Goal: Book appointment/travel/reservation

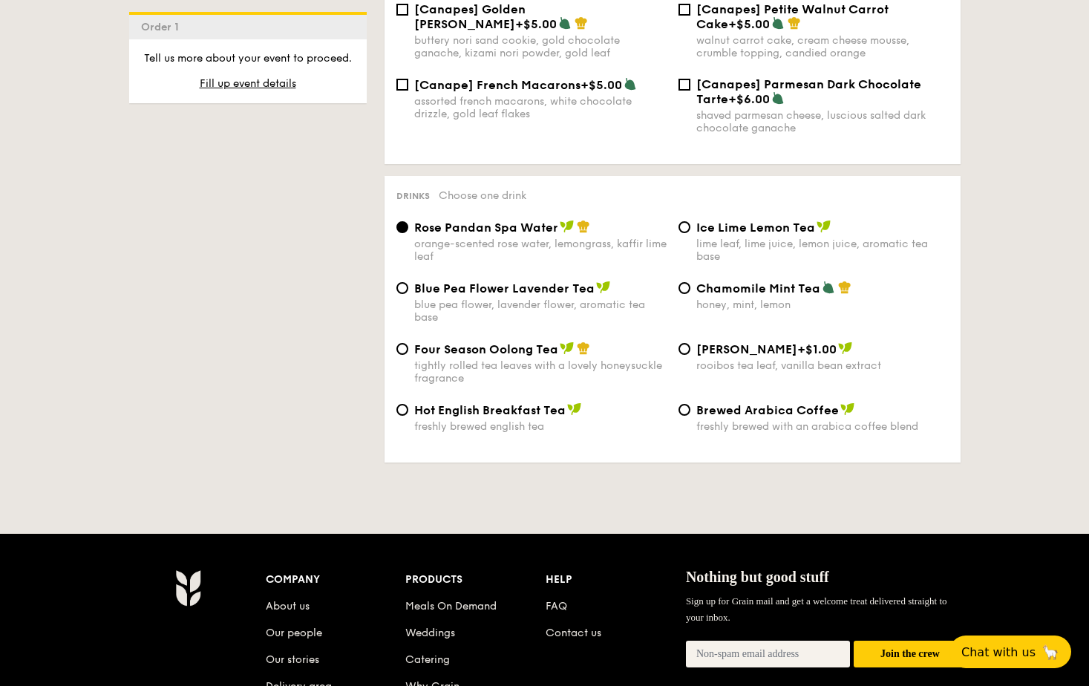
scroll to position [2449, 0]
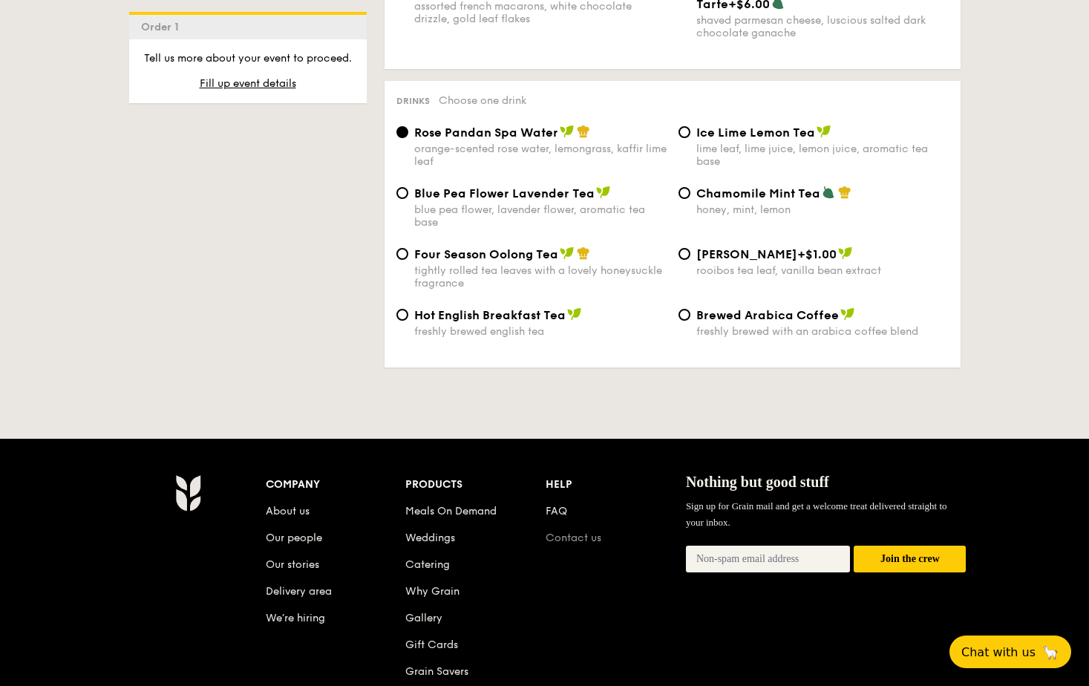
click at [599, 531] on link "Contact us" at bounding box center [573, 537] width 56 height 13
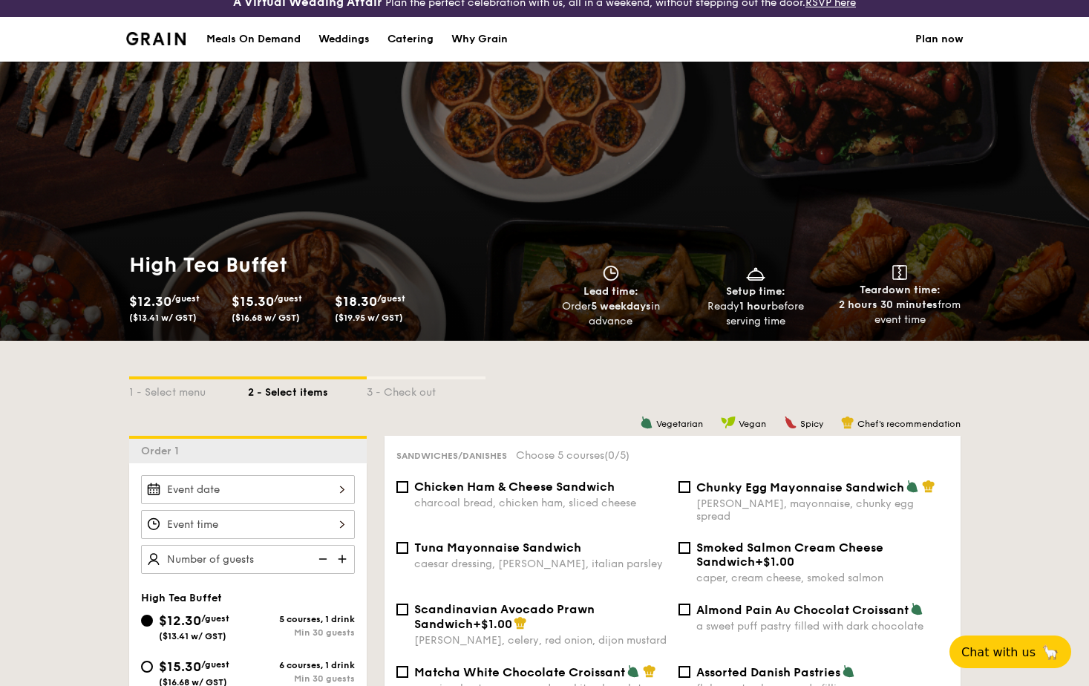
scroll to position [223, 0]
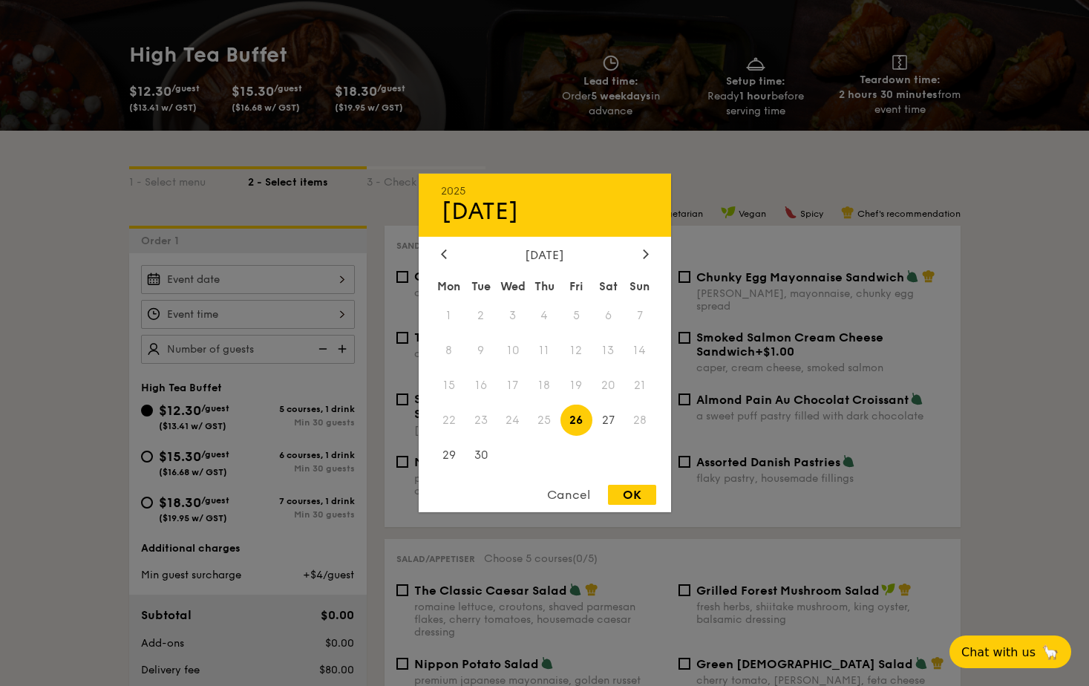
click at [341, 277] on div "2025 Sep 26 September 2025 Mon Tue Wed Thu Fri Sat Sun 1 2 3 4 5 6 7 8 9 10 11 …" at bounding box center [248, 279] width 214 height 29
click at [480, 452] on span "30" at bounding box center [481, 455] width 32 height 32
click at [636, 492] on div "OK" at bounding box center [632, 495] width 48 height 20
type input "Sep 30, 2025"
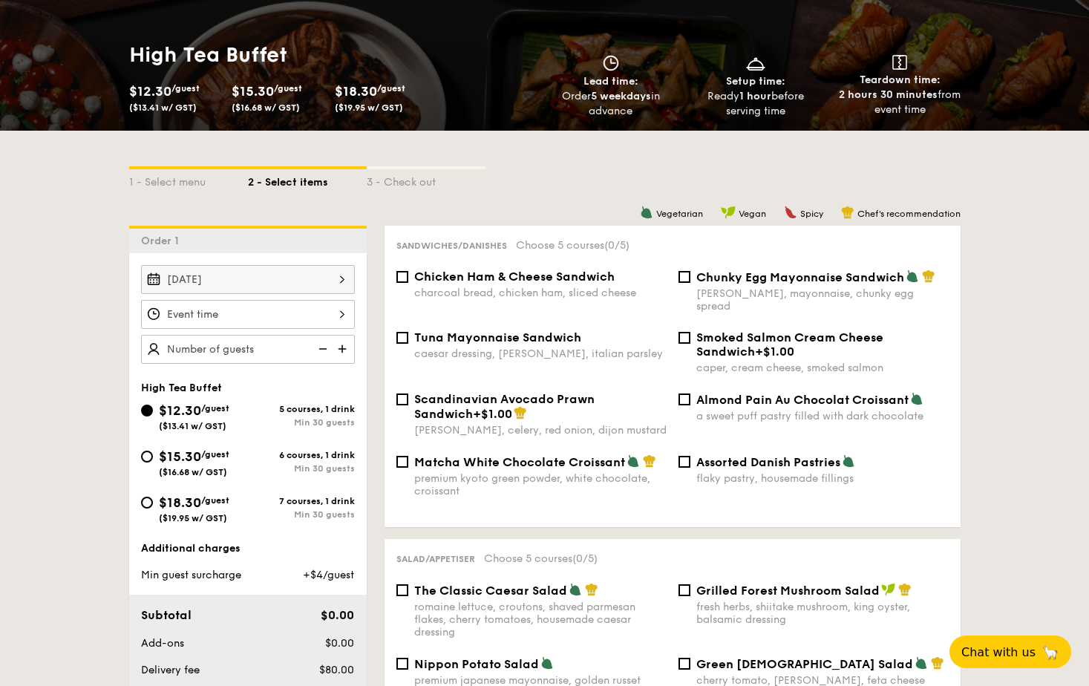
click at [339, 314] on div at bounding box center [248, 314] width 214 height 29
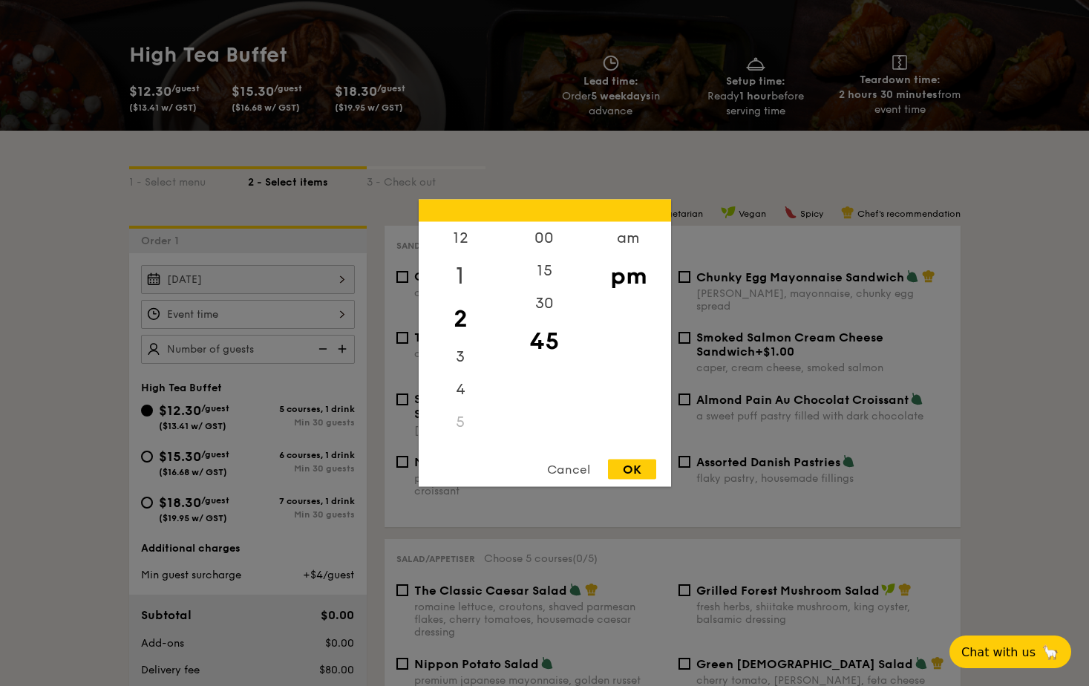
click at [462, 266] on div "1" at bounding box center [461, 276] width 84 height 43
click at [548, 246] on div "00" at bounding box center [544, 243] width 84 height 43
click at [637, 274] on div "pm" at bounding box center [628, 276] width 84 height 43
click at [638, 465] on div "OK" at bounding box center [632, 469] width 48 height 20
type input "1:00PM"
